Goal: Task Accomplishment & Management: Complete application form

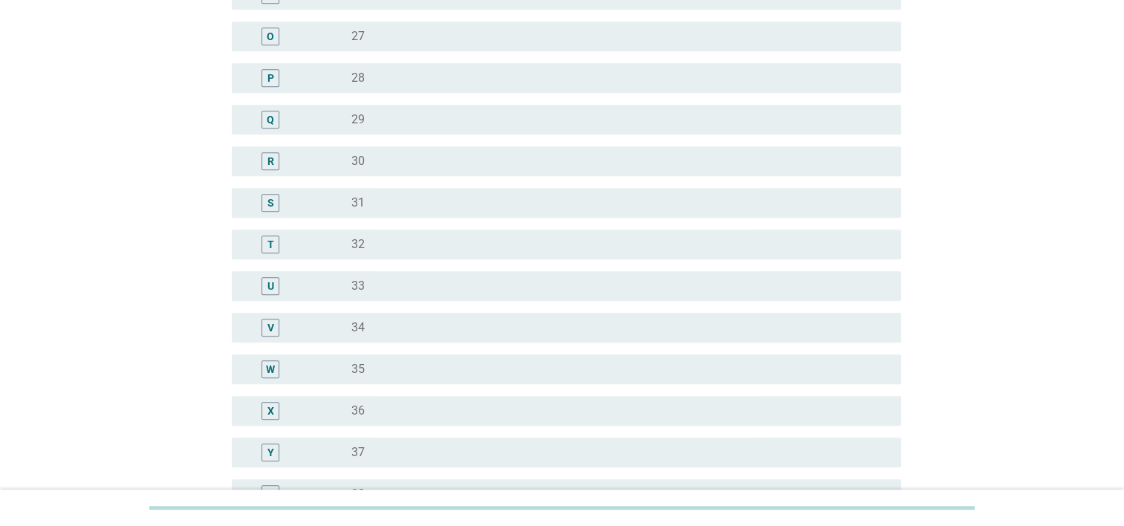
scroll to position [817, 0]
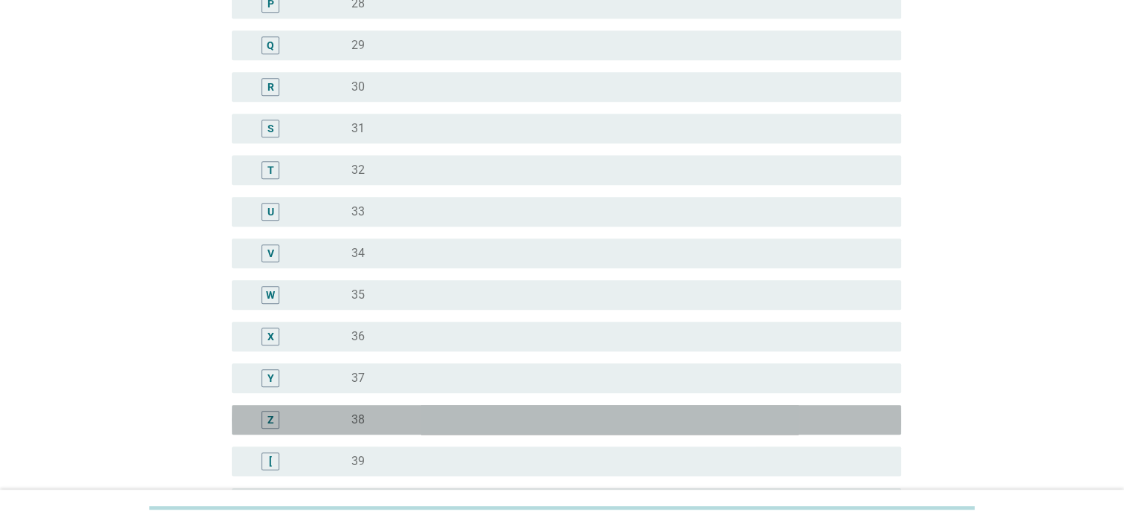
click at [351, 424] on label "38" at bounding box center [357, 419] width 13 height 15
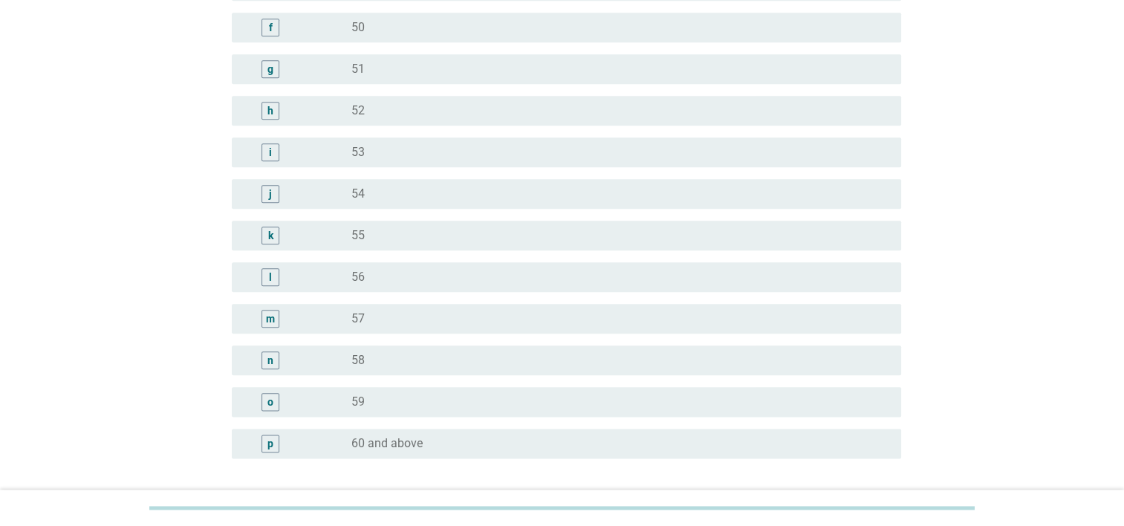
scroll to position [1831, 0]
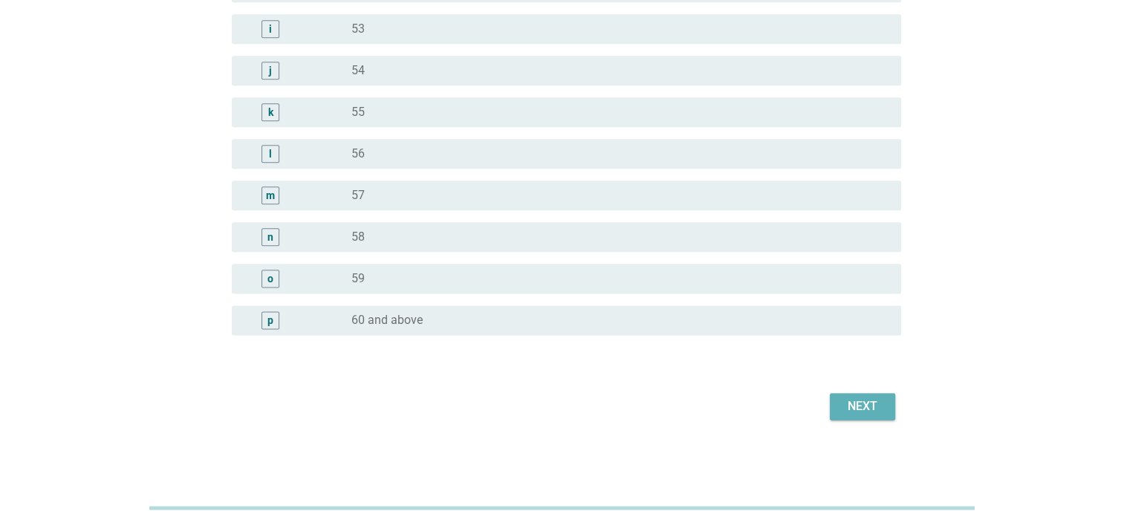
drag, startPoint x: 861, startPoint y: 408, endPoint x: 791, endPoint y: 381, distance: 75.0
click at [860, 408] on div "Next" at bounding box center [862, 406] width 42 height 18
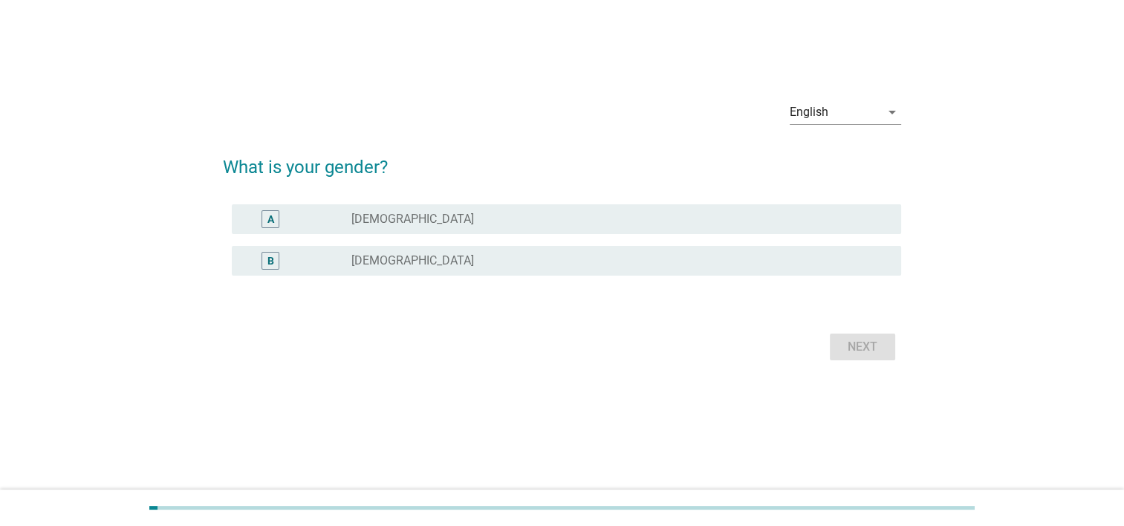
scroll to position [0, 0]
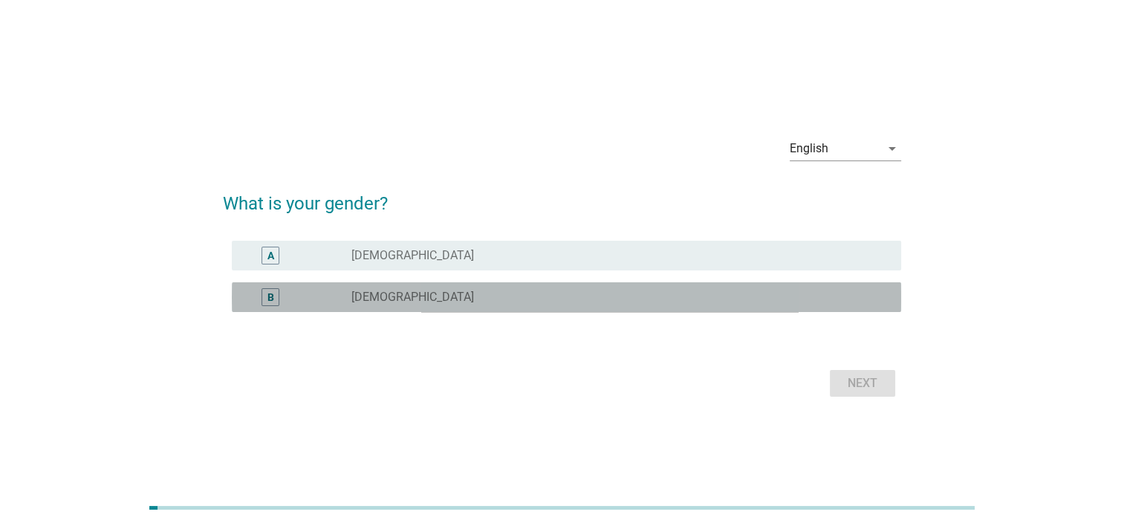
click at [362, 303] on label "[DEMOGRAPHIC_DATA]" at bounding box center [412, 297] width 123 height 15
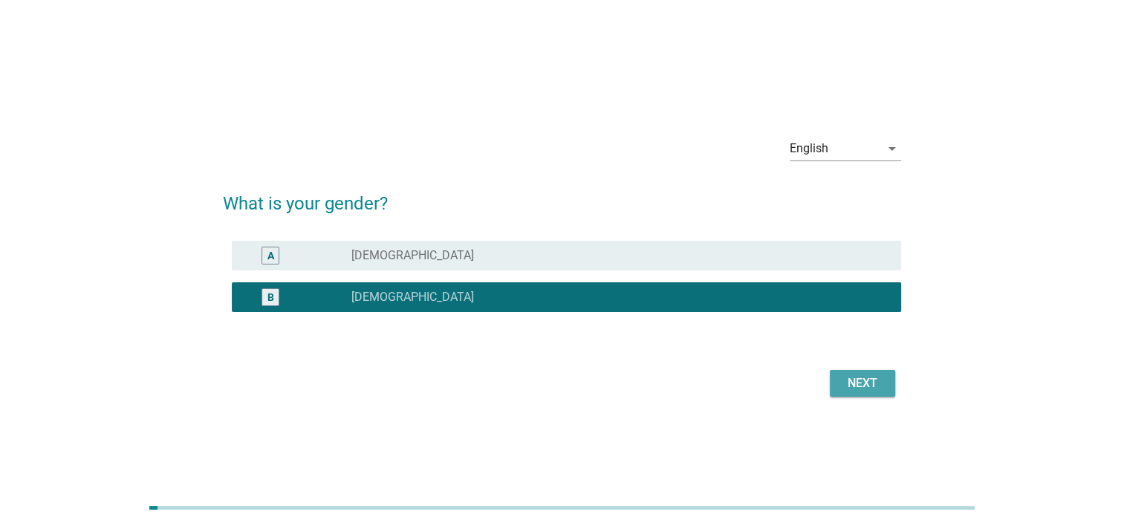
click at [873, 384] on div "Next" at bounding box center [862, 383] width 42 height 18
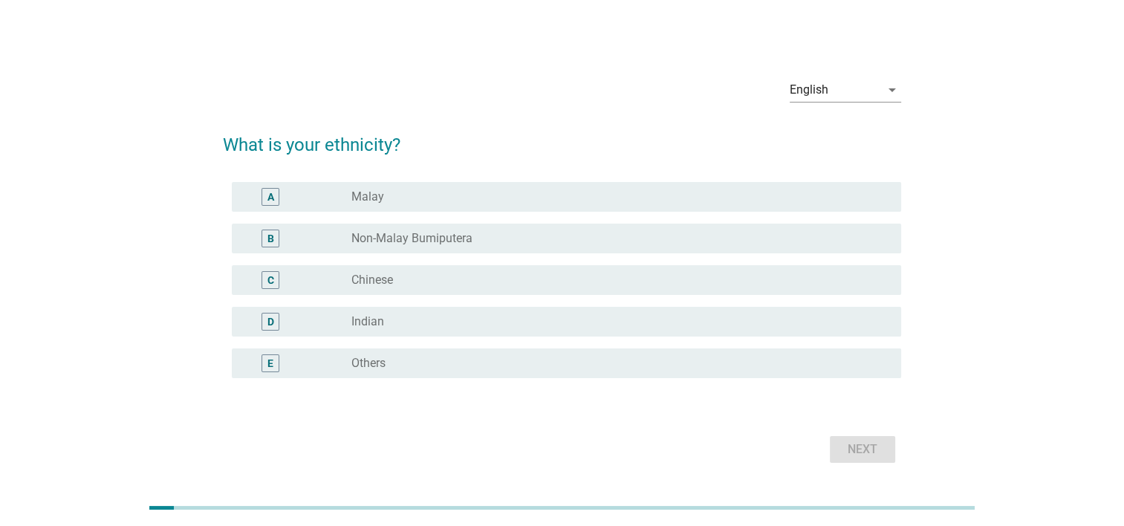
click at [361, 283] on label "Chinese" at bounding box center [372, 280] width 42 height 15
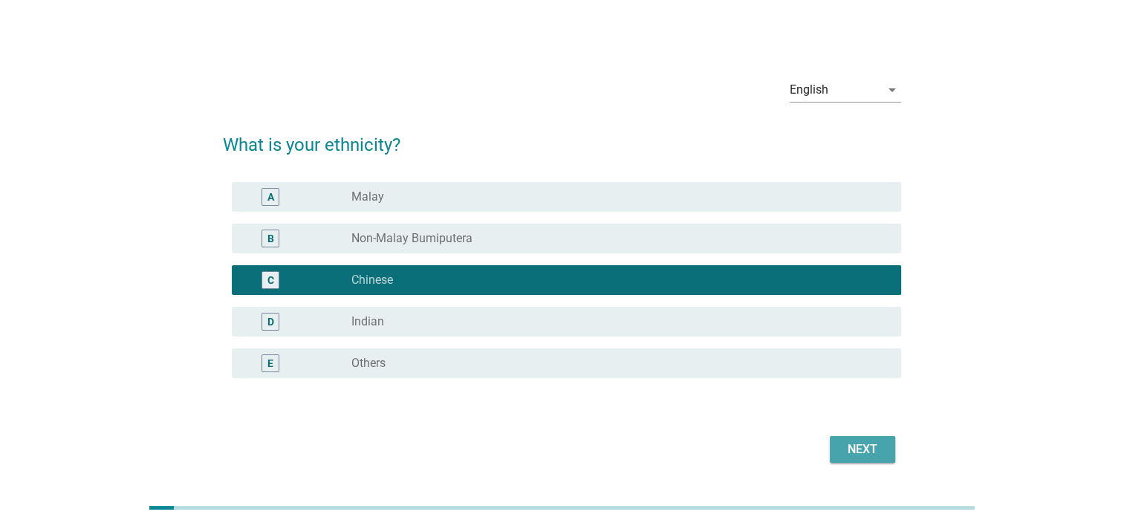
click at [856, 449] on div "Next" at bounding box center [862, 449] width 42 height 18
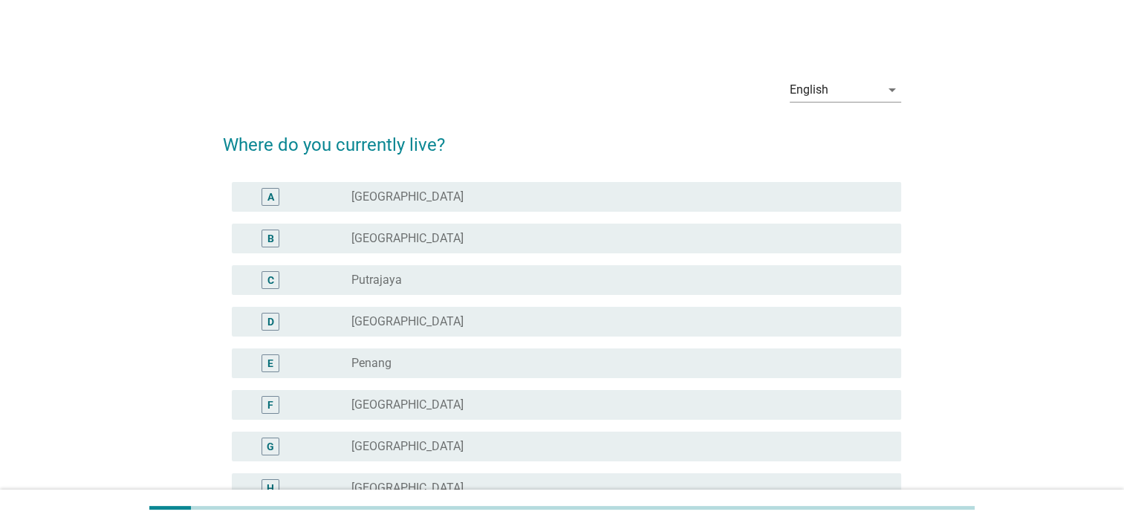
scroll to position [74, 0]
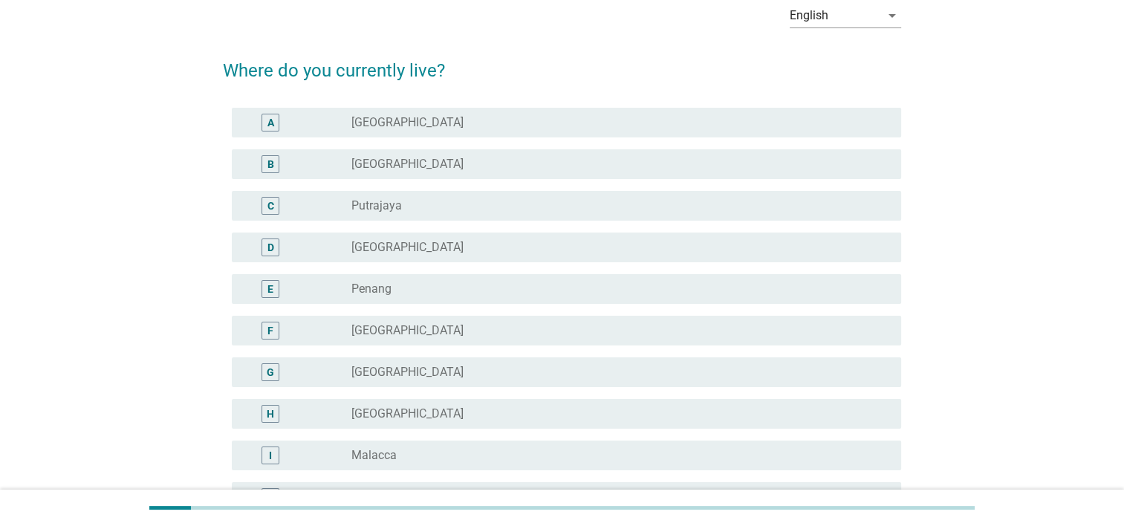
click at [371, 289] on label "Penang" at bounding box center [371, 288] width 40 height 15
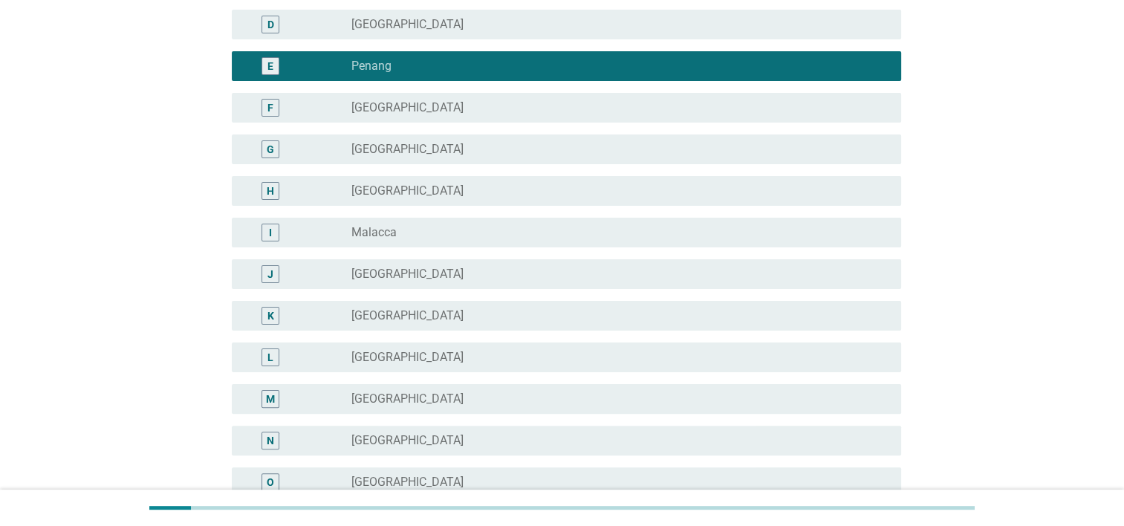
scroll to position [501, 0]
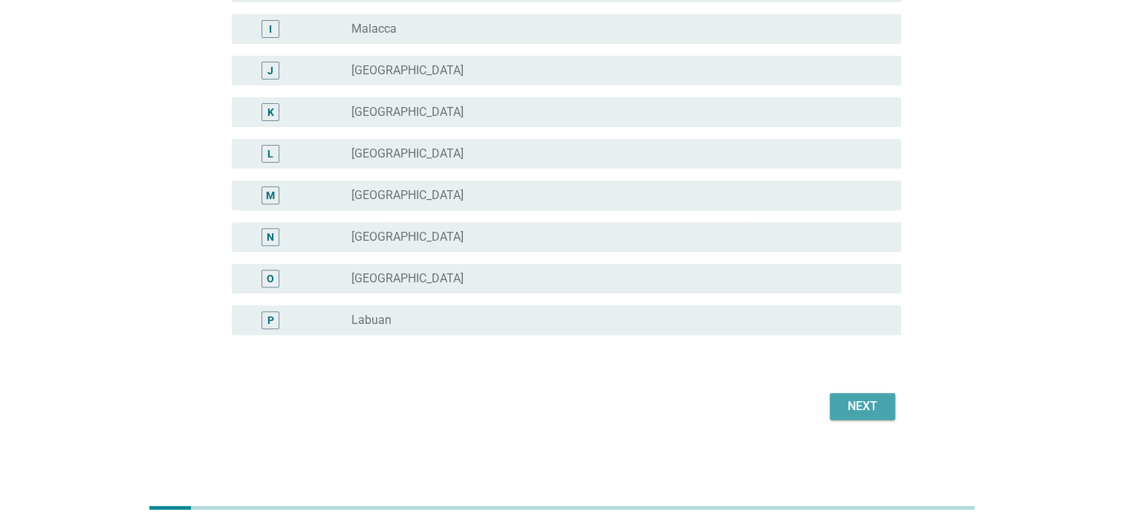
click at [885, 394] on button "Next" at bounding box center [862, 406] width 65 height 27
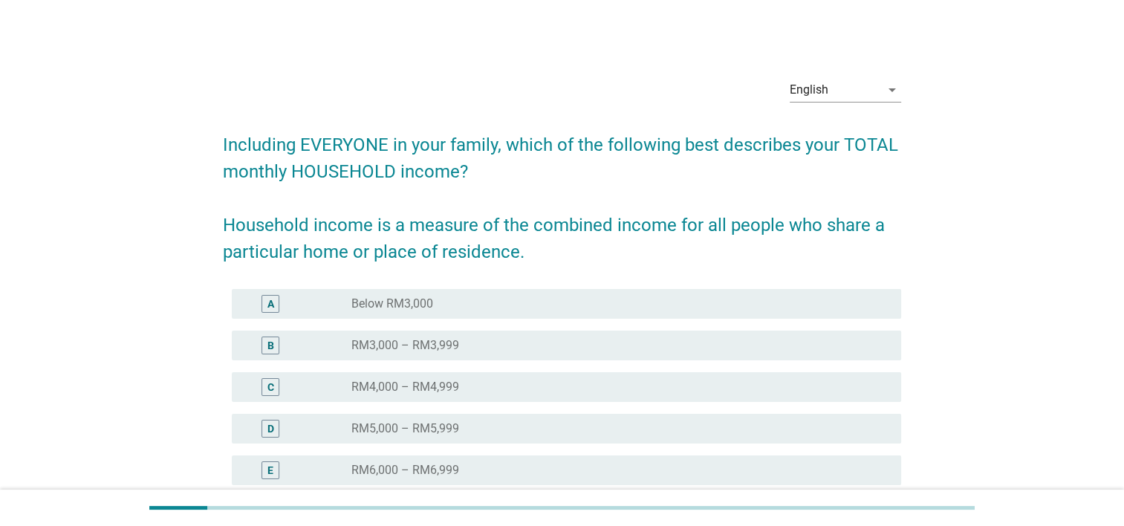
scroll to position [74, 0]
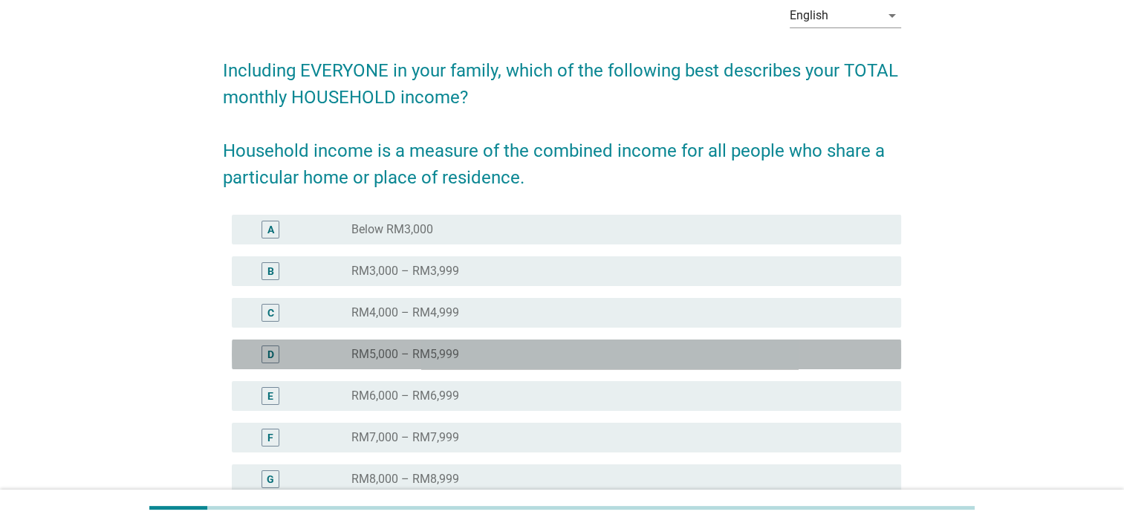
click at [499, 351] on div "radio_button_unchecked RM5,000 – RM5,999" at bounding box center [614, 354] width 526 height 15
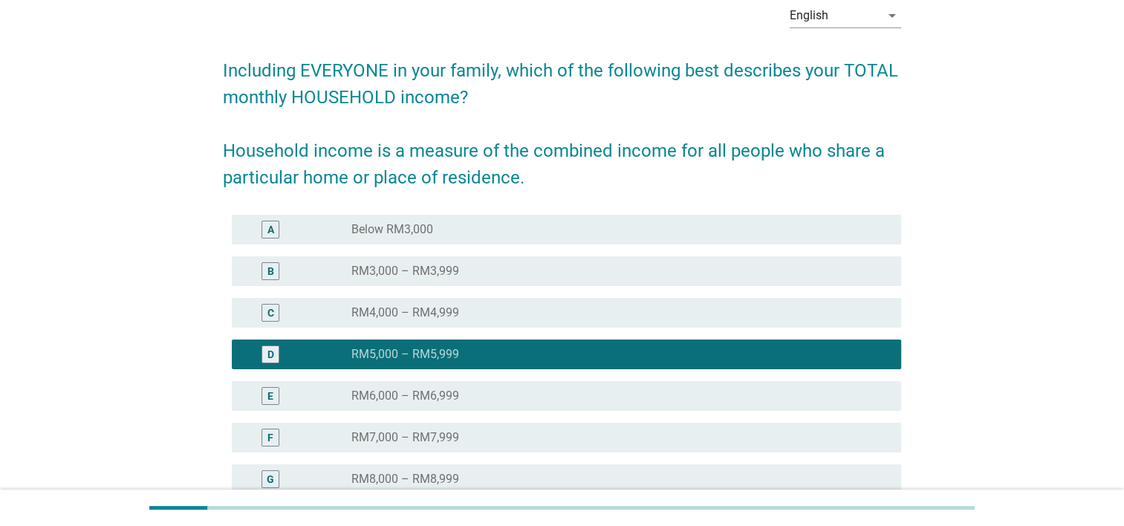
scroll to position [316, 0]
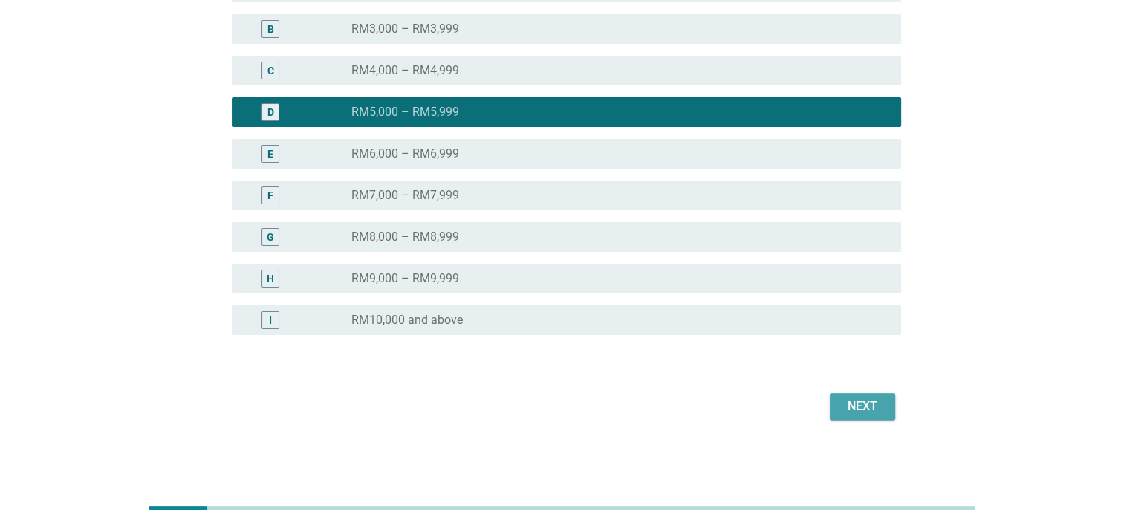
click at [857, 401] on div "Next" at bounding box center [862, 406] width 42 height 18
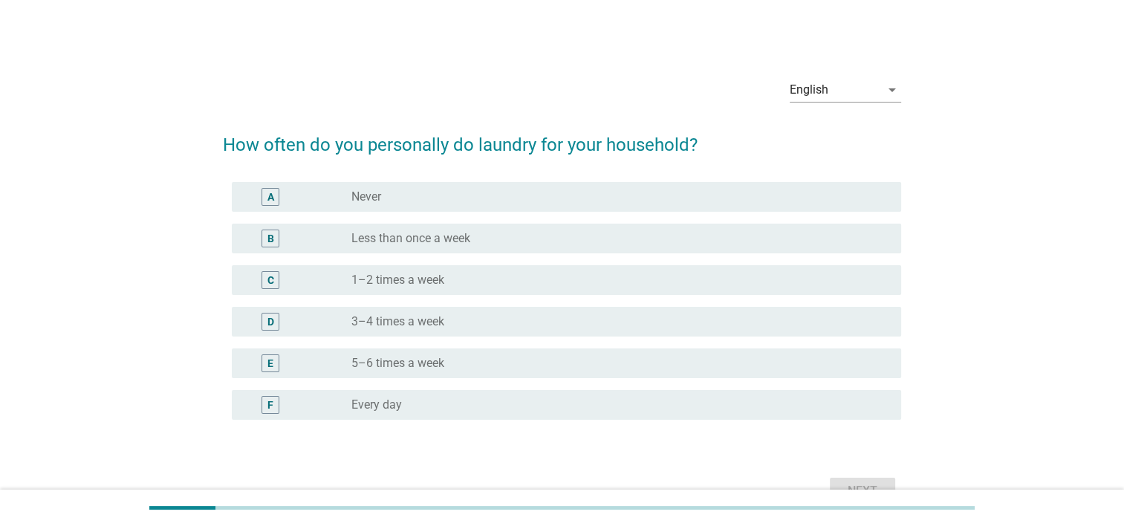
scroll to position [74, 0]
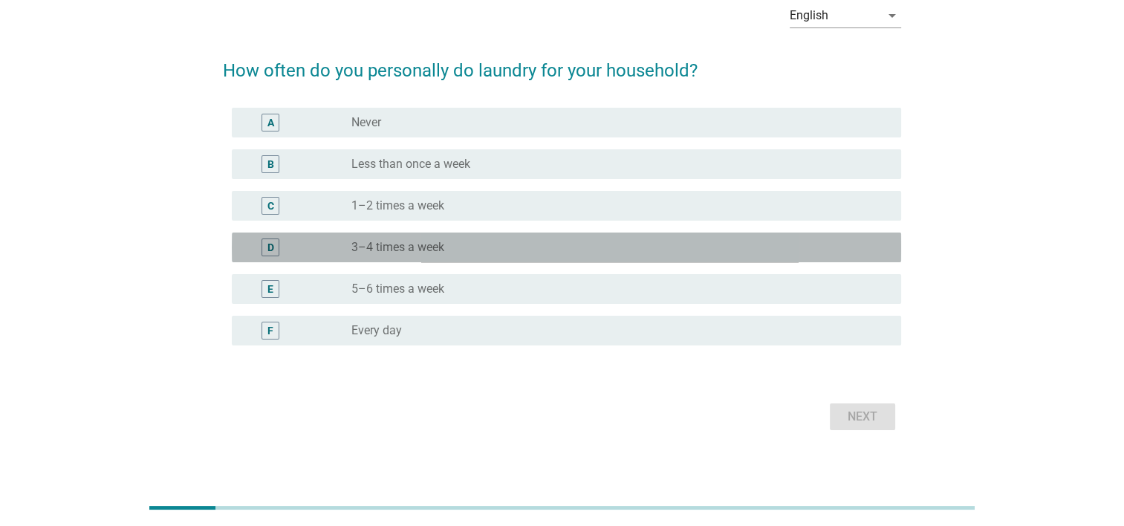
click at [422, 250] on label "3–4 times a week" at bounding box center [397, 247] width 93 height 15
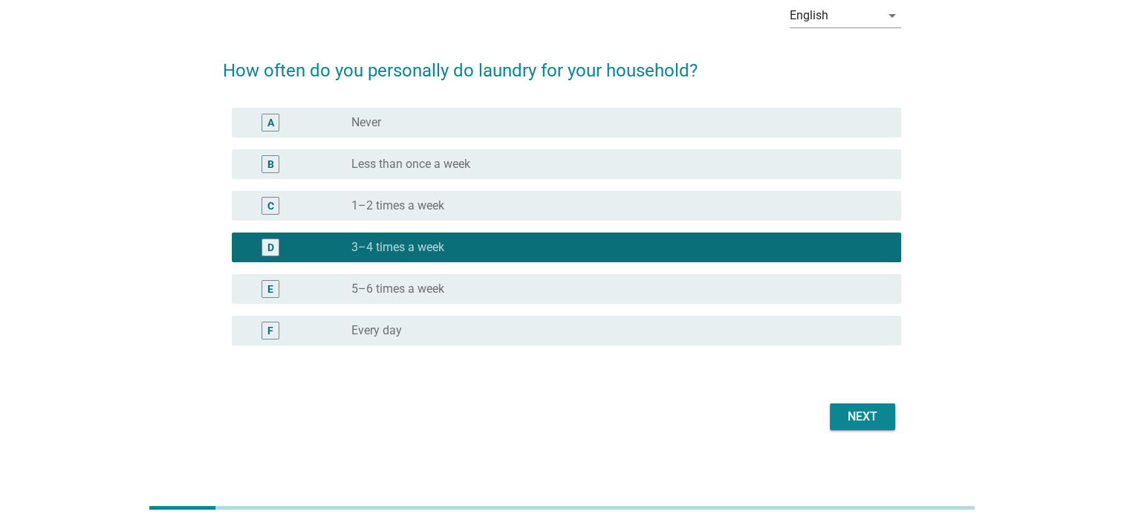
click at [422, 219] on div "C radio_button_unchecked 1–2 times a week" at bounding box center [566, 206] width 669 height 30
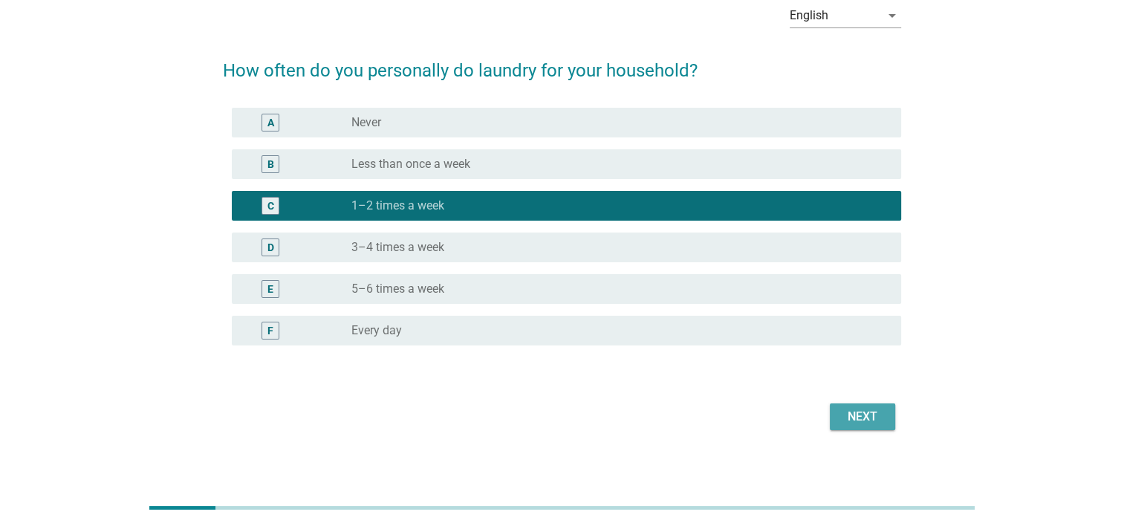
click at [850, 419] on div "Next" at bounding box center [862, 417] width 42 height 18
